Goal: Task Accomplishment & Management: Use online tool/utility

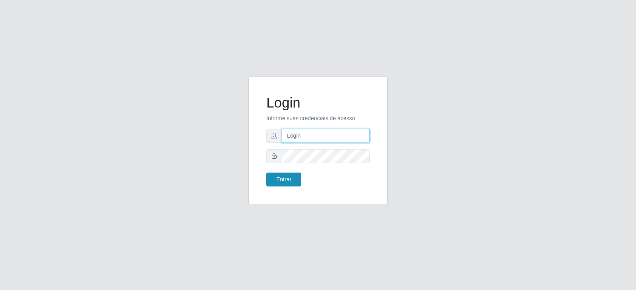
type input "[EMAIL_ADDRESS][DOMAIN_NAME]"
click at [294, 177] on button "Entrar" at bounding box center [283, 180] width 35 height 14
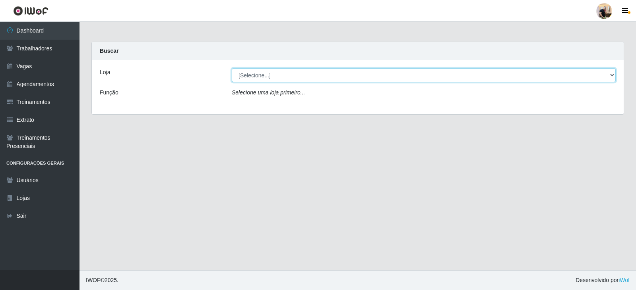
click at [297, 81] on select "[Selecione...] SuperFácil Atacado - Vale do Sol" at bounding box center [424, 75] width 384 height 14
select select "502"
click at [232, 68] on select "[Selecione...] SuperFácil Atacado - Vale do Sol" at bounding box center [424, 75] width 384 height 14
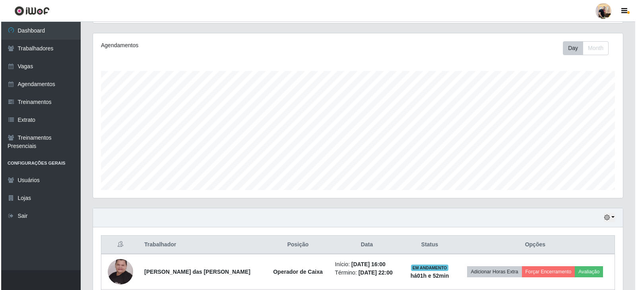
scroll to position [167, 0]
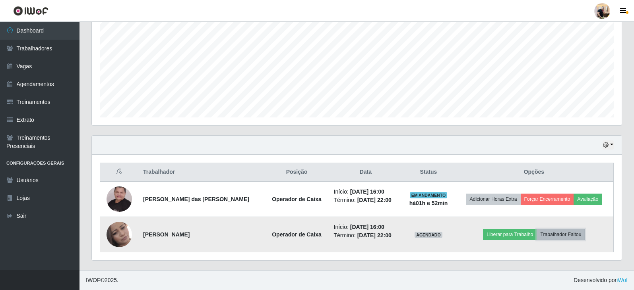
click at [544, 235] on button "Trabalhador Faltou" at bounding box center [560, 234] width 48 height 11
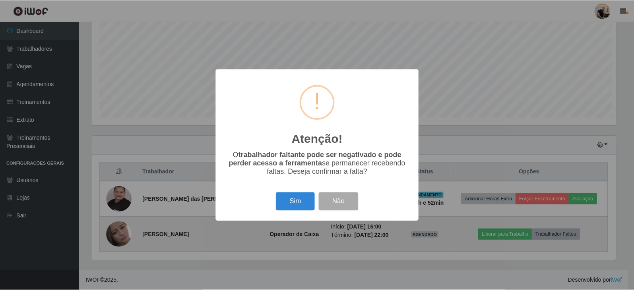
scroll to position [165, 526]
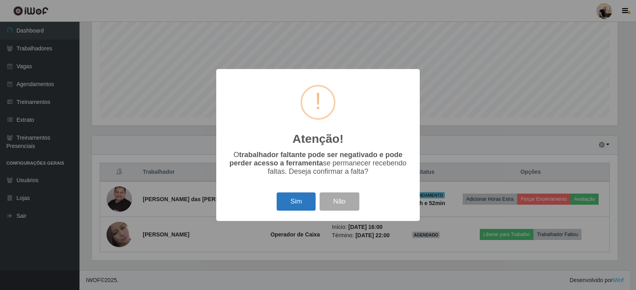
click at [293, 200] on button "Sim" at bounding box center [296, 202] width 39 height 19
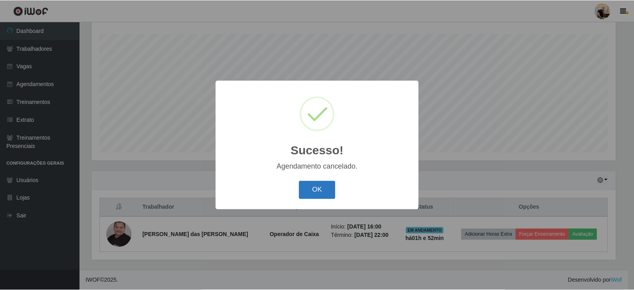
scroll to position [131, 0]
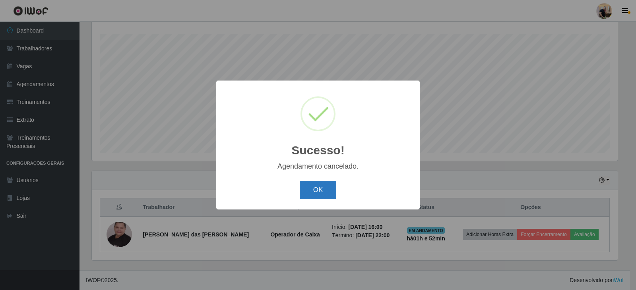
click at [329, 192] on button "OK" at bounding box center [318, 190] width 37 height 19
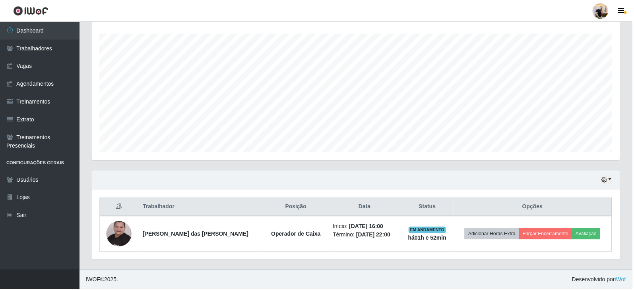
scroll to position [165, 530]
